Goal: Entertainment & Leisure: Browse casually

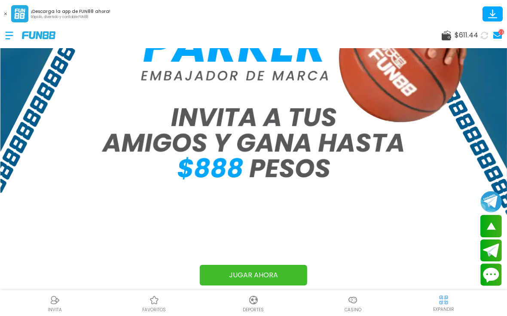
scroll to position [430, 0]
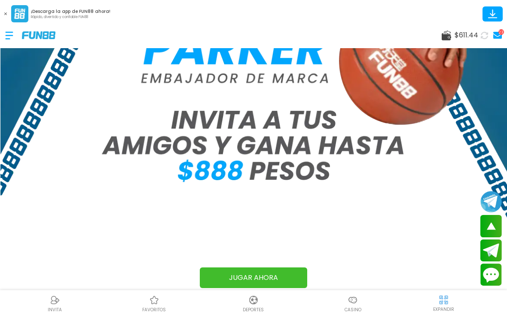
click at [251, 305] on img at bounding box center [253, 300] width 10 height 10
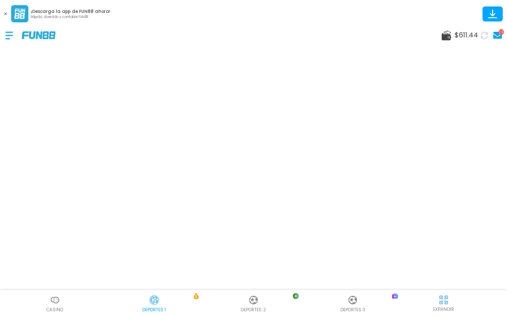
click at [485, 31] on button at bounding box center [484, 35] width 12 height 12
click at [52, 304] on img at bounding box center [55, 300] width 10 height 10
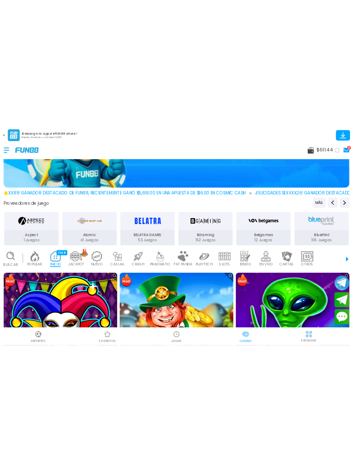
scroll to position [186, 0]
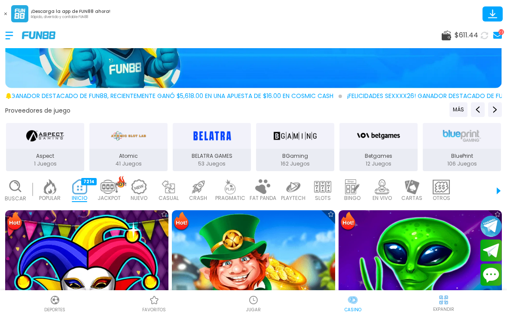
click at [56, 304] on img at bounding box center [55, 300] width 10 height 10
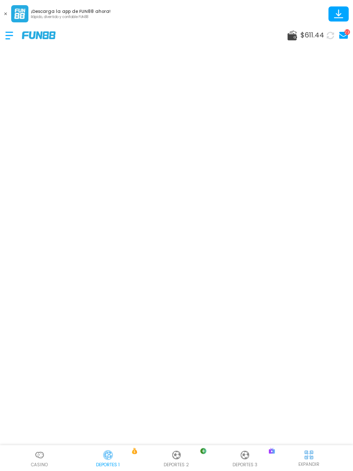
click at [6, 24] on div at bounding box center [13, 35] width 17 height 25
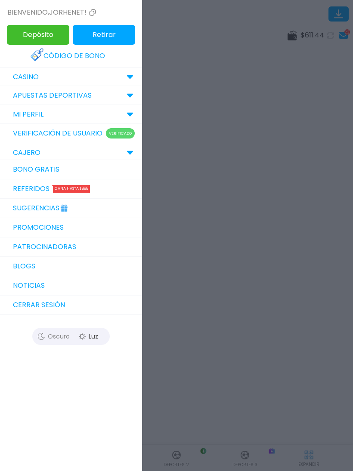
click at [9, 12] on div "Bienvenido , jorhenet!" at bounding box center [52, 12] width 90 height 10
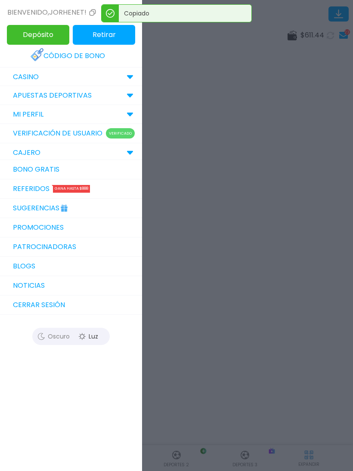
click at [297, 88] on div at bounding box center [176, 235] width 353 height 471
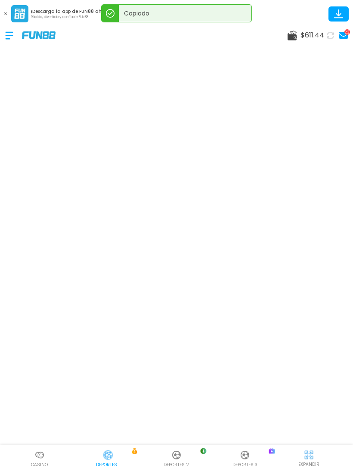
click at [9, 18] on button at bounding box center [5, 13] width 11 height 11
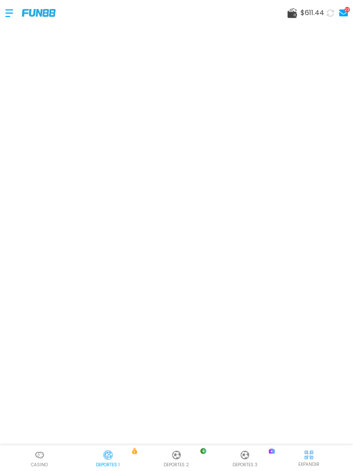
click at [37, 316] on img at bounding box center [39, 455] width 10 height 10
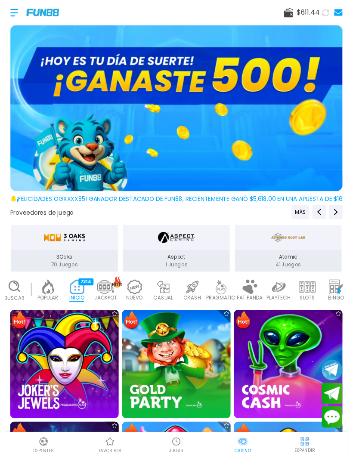
scroll to position [0, 21]
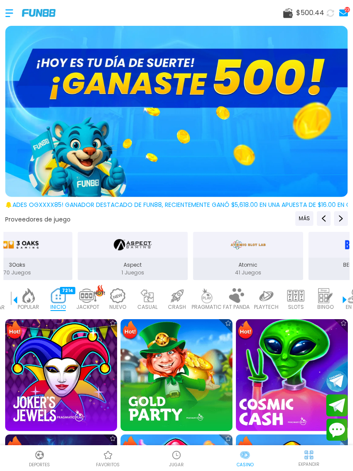
click at [285, 316] on img at bounding box center [291, 374] width 123 height 123
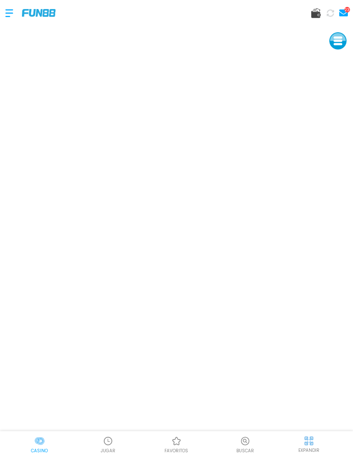
click at [41, 316] on img at bounding box center [39, 440] width 10 height 10
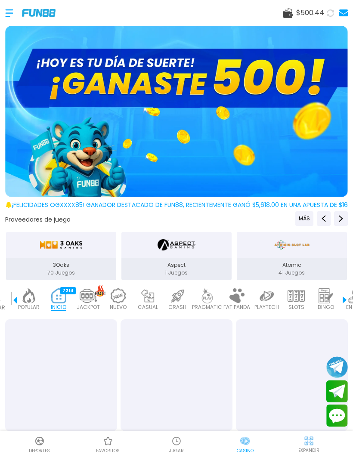
scroll to position [0, 21]
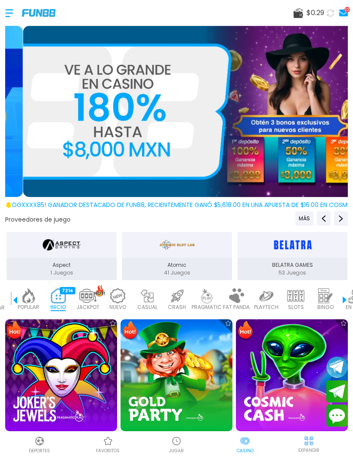
click at [300, 14] on icon at bounding box center [297, 13] width 9 height 10
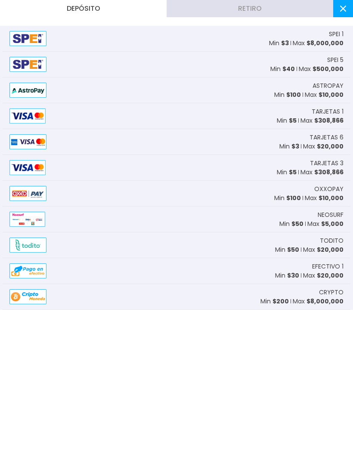
click at [332, 43] on span "$ 8,000,000" at bounding box center [324, 43] width 37 height 9
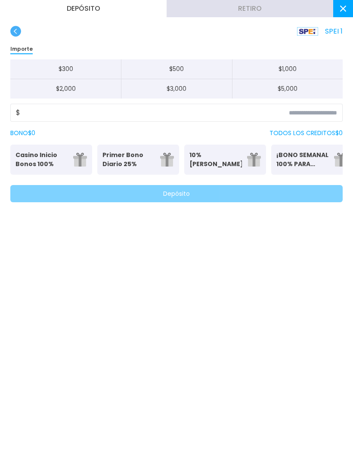
click at [99, 87] on button "$ 2,000" at bounding box center [65, 88] width 110 height 19
type input "*****"
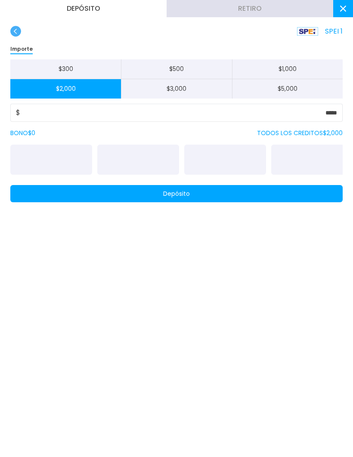
click at [205, 196] on button "Depósito" at bounding box center [176, 193] width 332 height 17
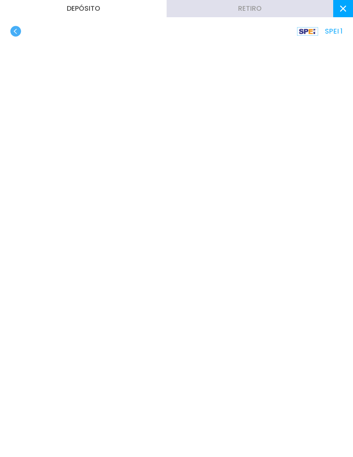
click at [15, 30] on use "button" at bounding box center [15, 31] width 11 height 11
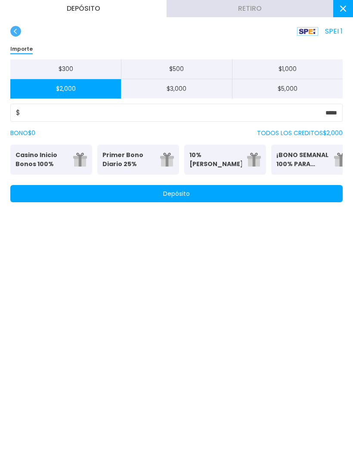
click at [337, 12] on button at bounding box center [343, 8] width 20 height 17
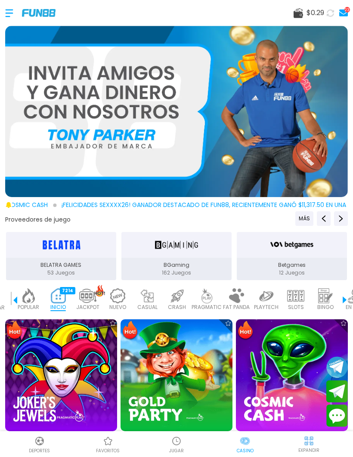
click at [43, 316] on img at bounding box center [39, 440] width 10 height 10
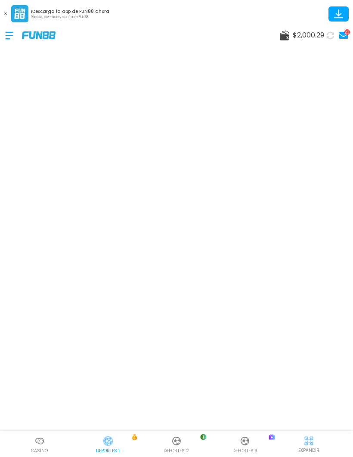
click at [4, 15] on button at bounding box center [5, 13] width 11 height 11
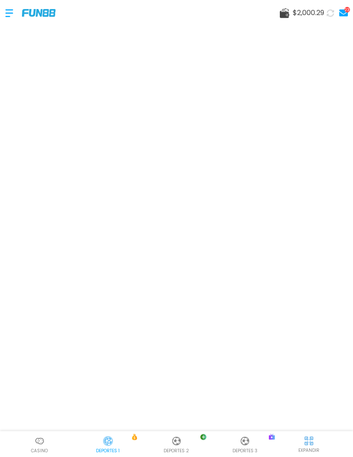
click at [41, 445] on img at bounding box center [39, 440] width 10 height 10
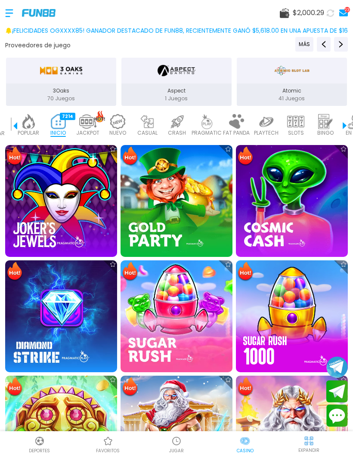
scroll to position [178, 0]
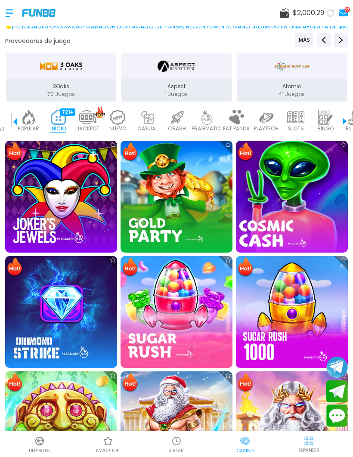
click at [294, 199] on img at bounding box center [291, 196] width 123 height 123
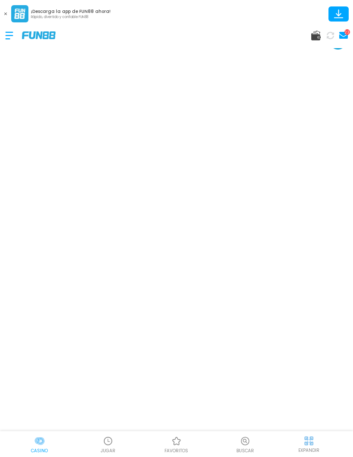
click at [4, 17] on button at bounding box center [5, 13] width 11 height 11
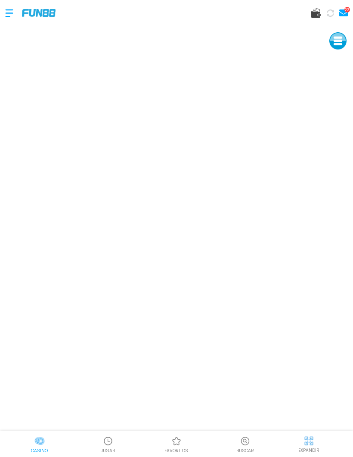
click at [10, 13] on div at bounding box center [13, 12] width 17 height 25
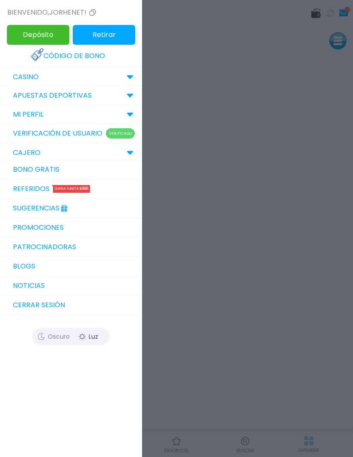
click at [15, 170] on link "Bono Gratis" at bounding box center [71, 169] width 142 height 19
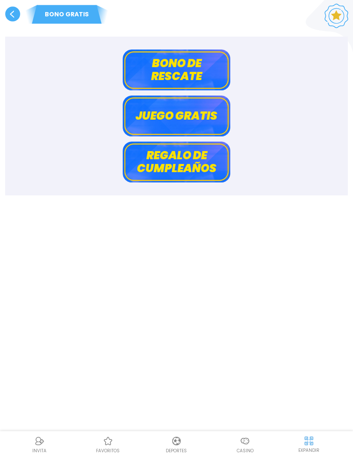
click at [211, 64] on button "Bono de rescate" at bounding box center [176, 69] width 107 height 41
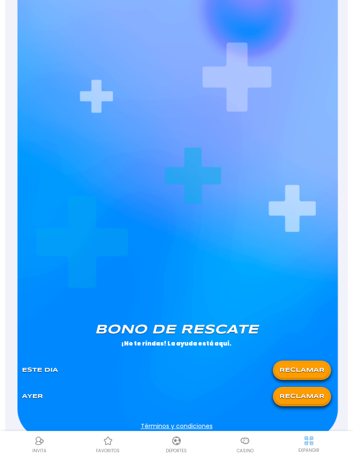
scroll to position [255, 0]
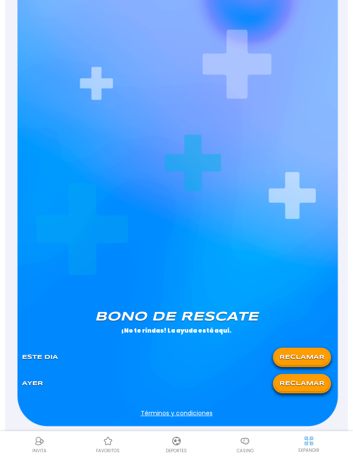
click at [308, 360] on button "RECLAMAR" at bounding box center [302, 357] width 54 height 15
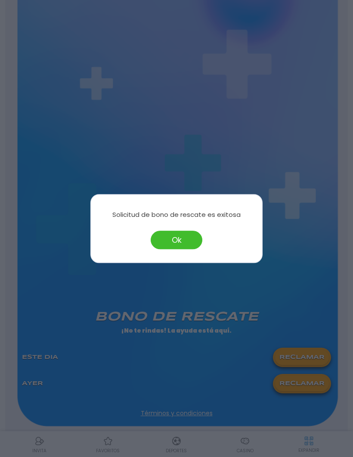
click at [187, 249] on button "Ok" at bounding box center [176, 239] width 52 height 18
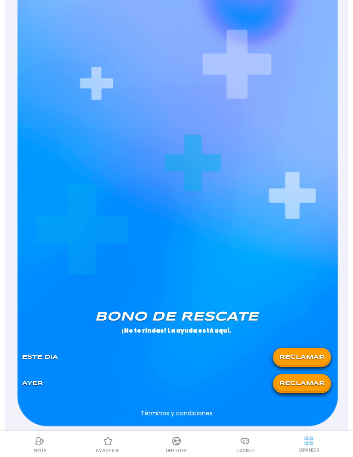
click at [33, 447] on div at bounding box center [39, 440] width 13 height 13
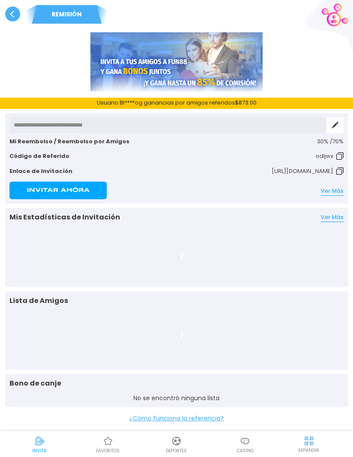
click at [179, 446] on img at bounding box center [176, 440] width 10 height 10
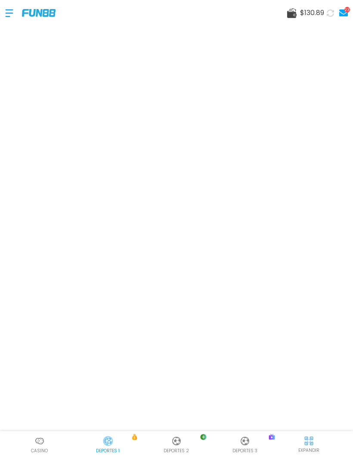
click at [44, 446] on img at bounding box center [39, 440] width 10 height 10
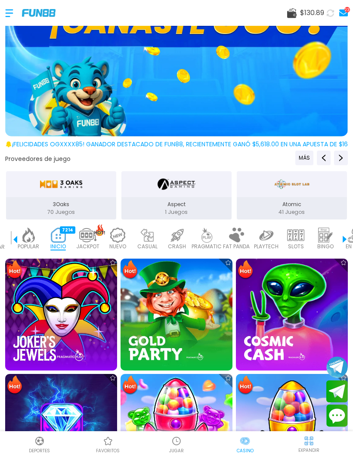
scroll to position [68, 0]
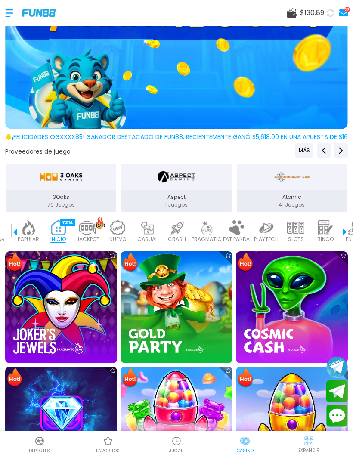
click at [293, 290] on img at bounding box center [292, 307] width 112 height 112
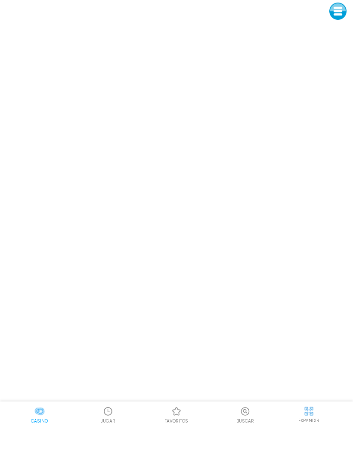
scroll to position [30, 0]
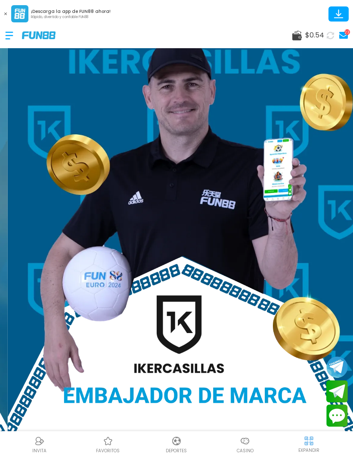
click at [172, 443] on img at bounding box center [176, 440] width 10 height 10
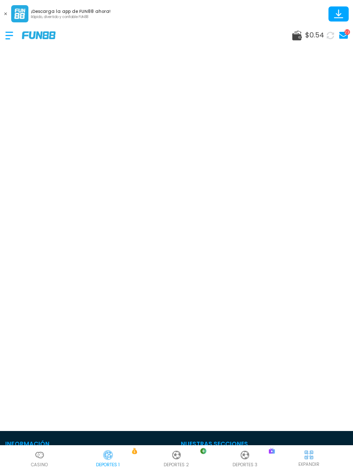
click at [37, 456] on img at bounding box center [39, 455] width 10 height 10
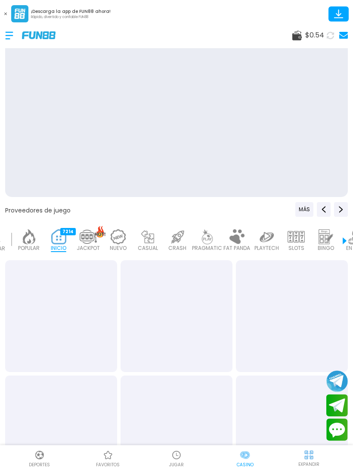
scroll to position [0, 21]
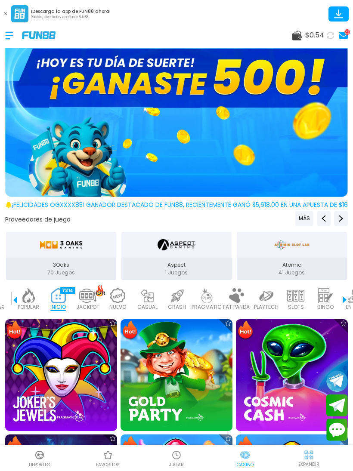
click at [38, 456] on img at bounding box center [39, 455] width 10 height 10
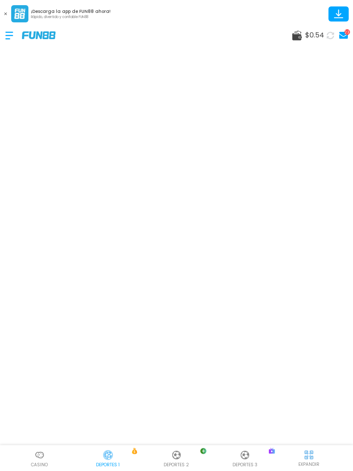
click at [2, 23] on div "$ 0.54 23" at bounding box center [176, 35] width 353 height 26
click at [5, 17] on button at bounding box center [5, 13] width 11 height 11
